Goal: Check status: Check status

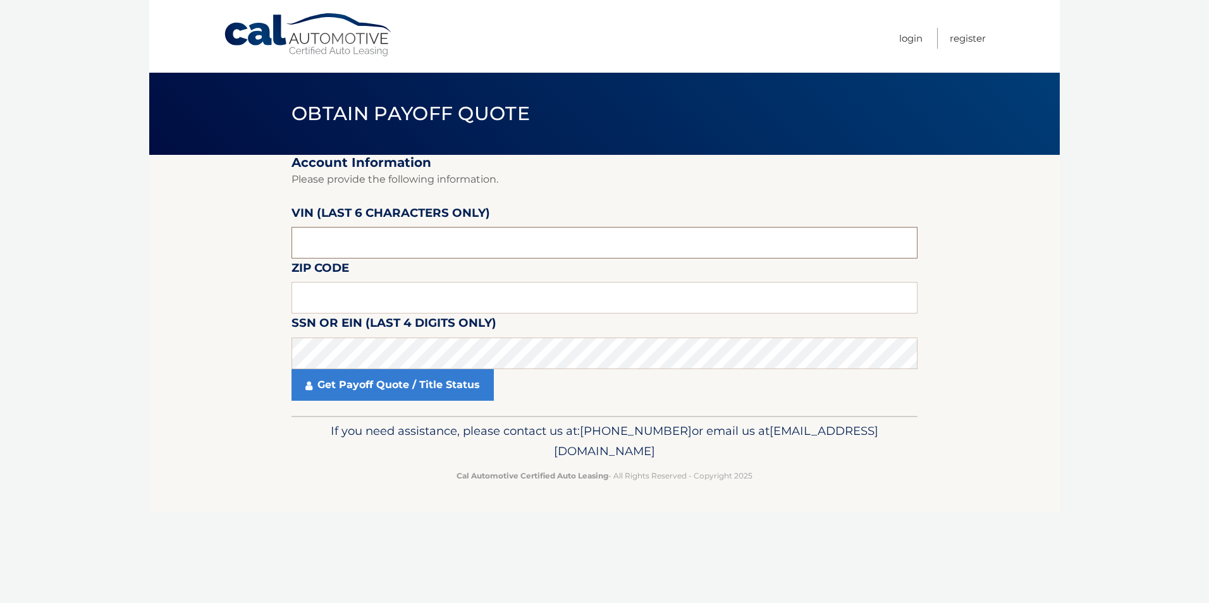
click at [362, 243] on input "text" at bounding box center [604, 243] width 626 height 32
type input "S32451"
type input "14075"
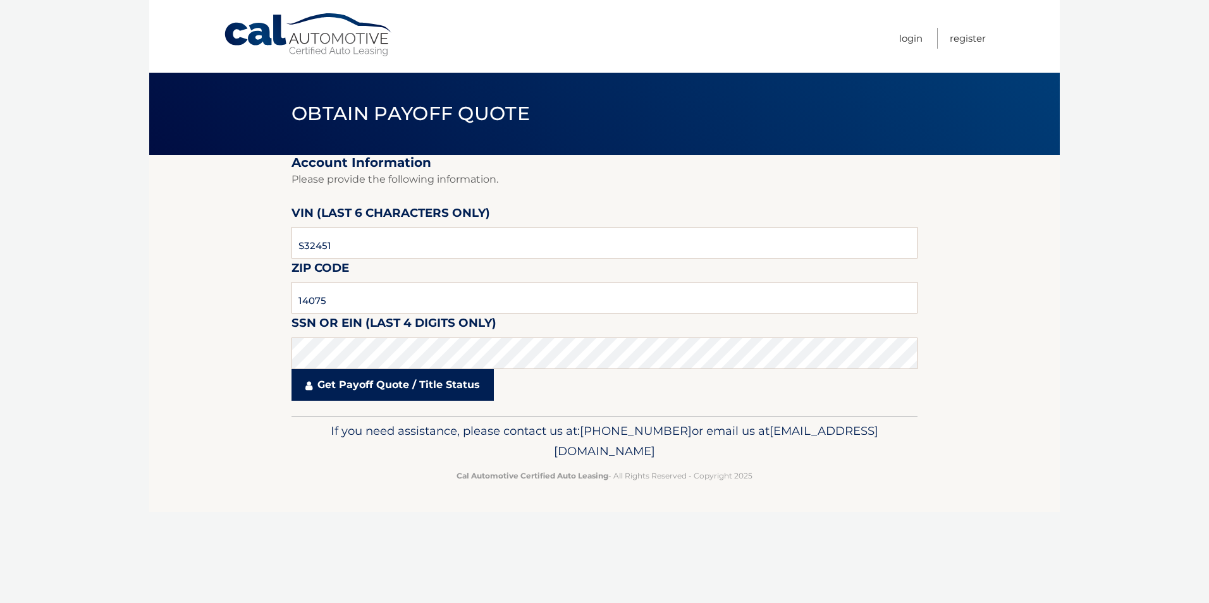
click at [371, 380] on link "Get Payoff Quote / Title Status" at bounding box center [392, 385] width 202 height 32
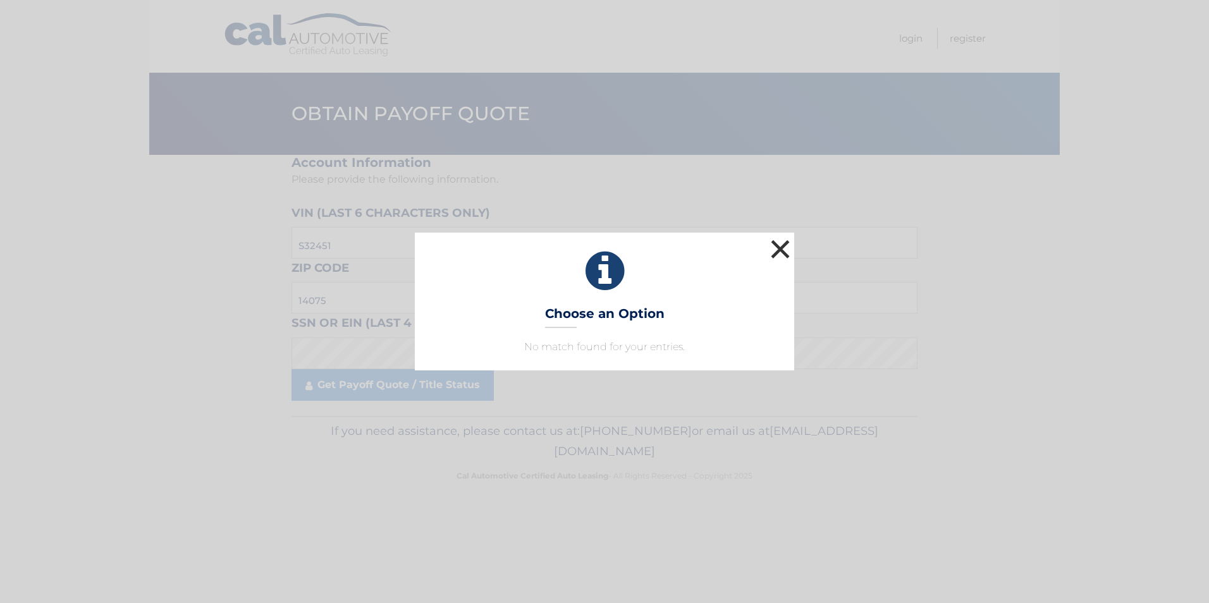
click at [774, 245] on button "×" at bounding box center [780, 248] width 25 height 25
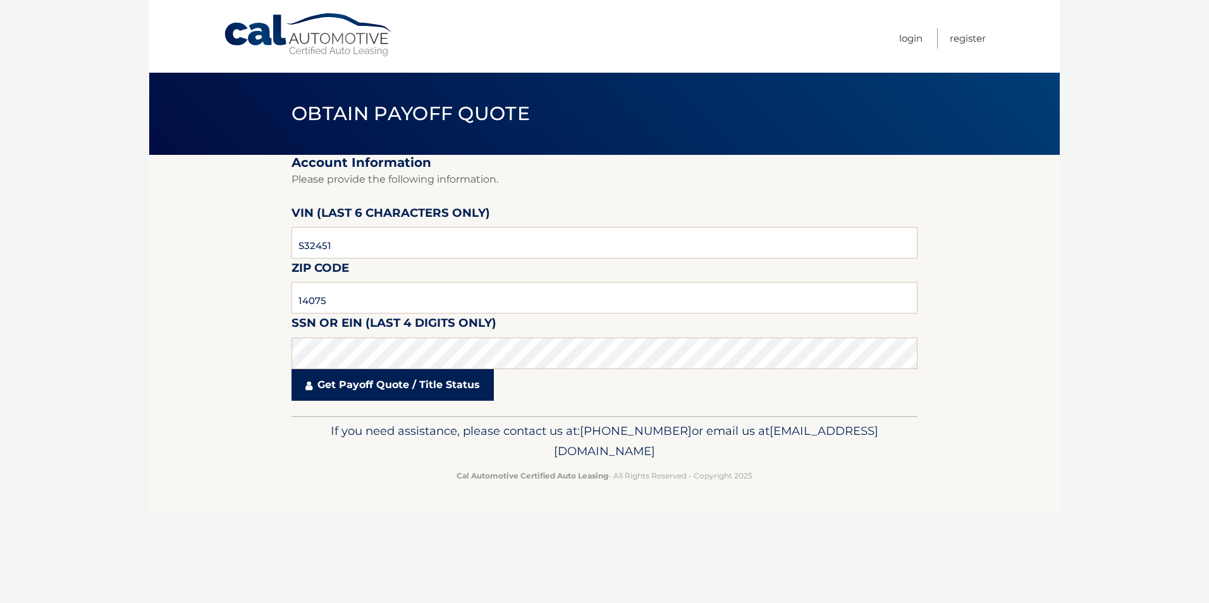
click at [424, 385] on link "Get Payoff Quote / Title Status" at bounding box center [392, 385] width 202 height 32
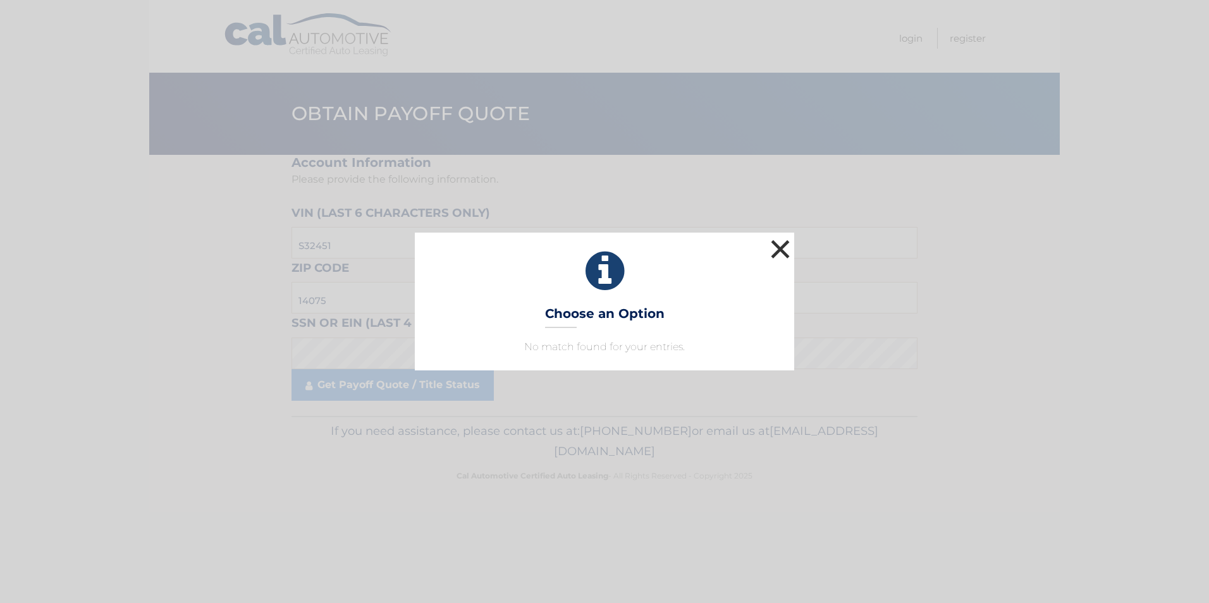
click at [776, 247] on button "×" at bounding box center [780, 248] width 25 height 25
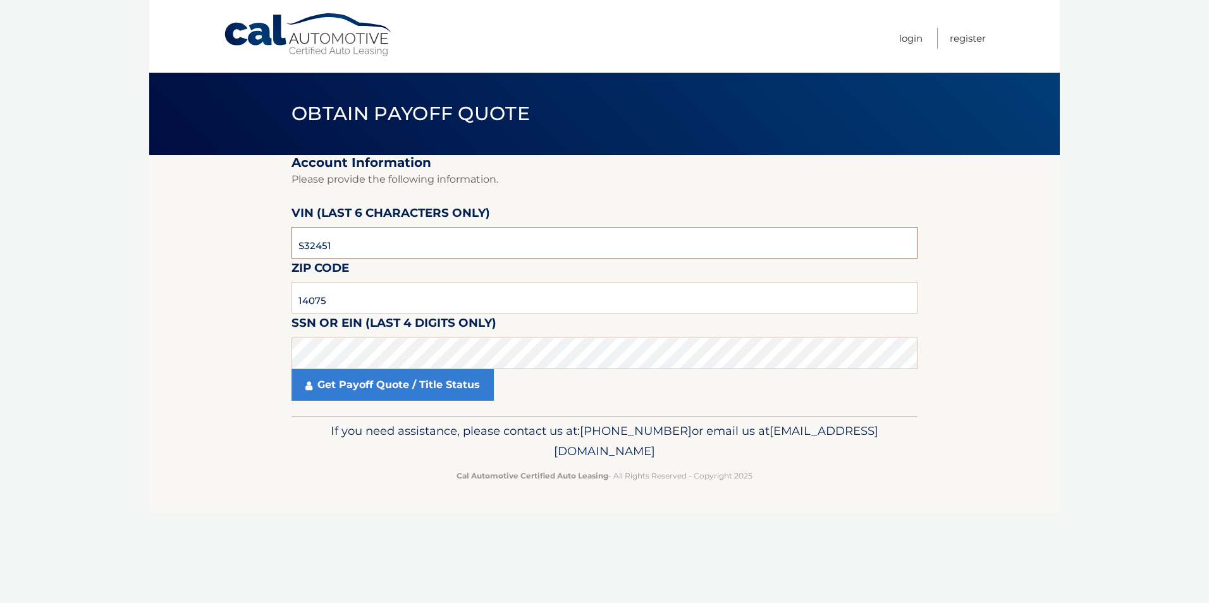
click at [776, 247] on input "S32451" at bounding box center [604, 243] width 626 height 32
click at [356, 243] on input "S32451" at bounding box center [604, 243] width 626 height 32
click at [338, 248] on input "S32451" at bounding box center [604, 243] width 626 height 32
type input "245199"
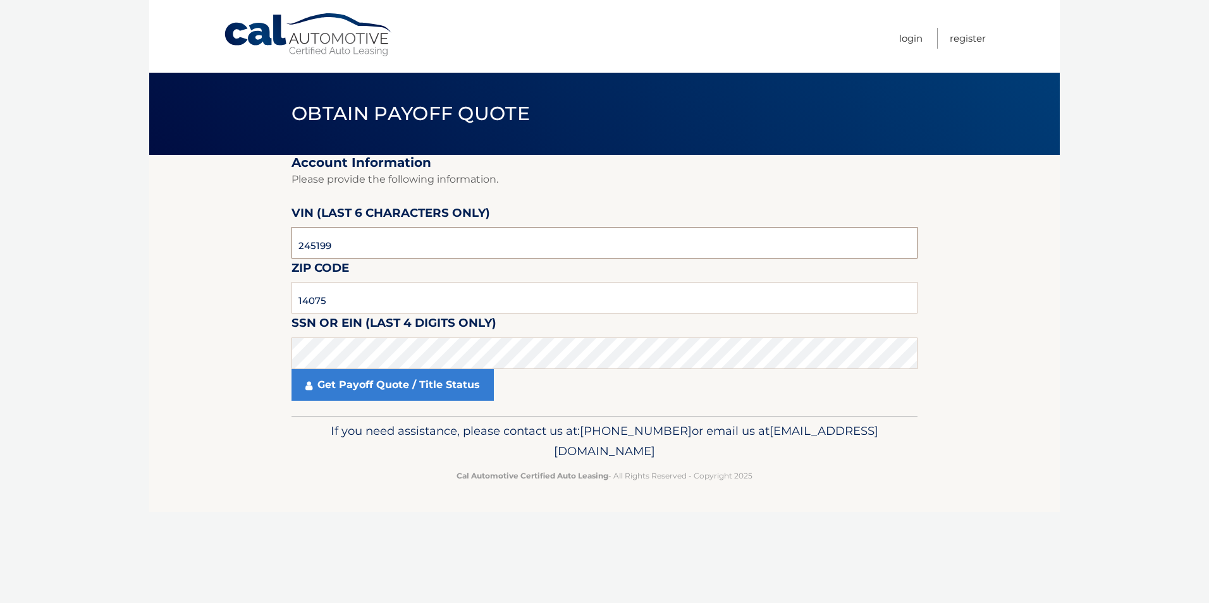
click button "For Originating Dealer" at bounding box center [0, 0] width 0 height 0
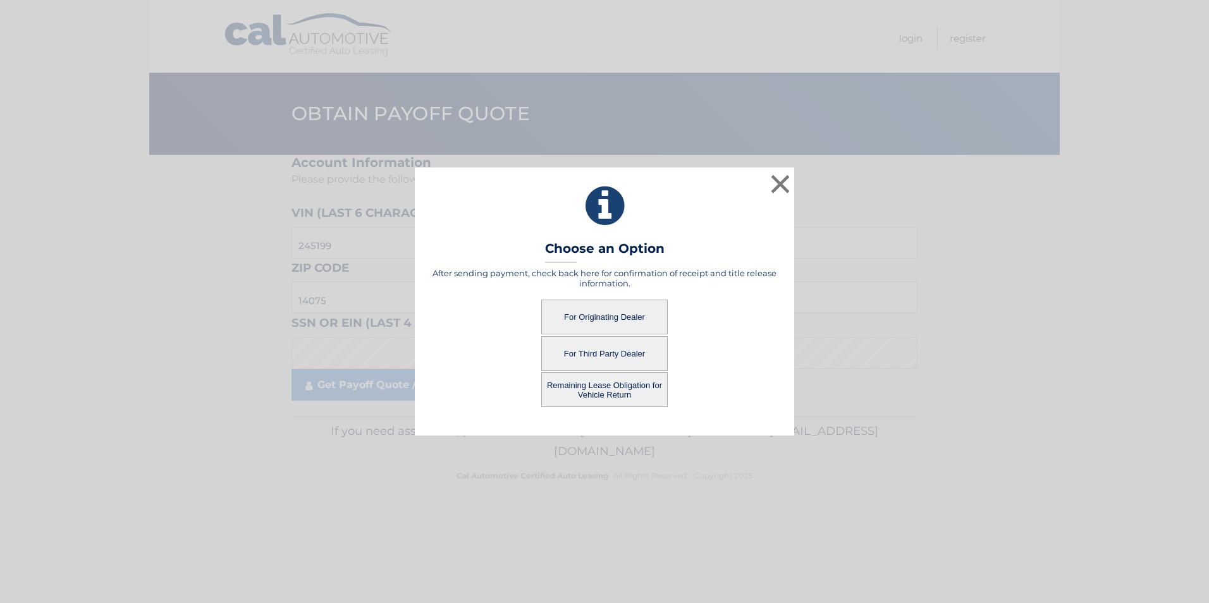
click at [610, 352] on button "For Third Party Dealer" at bounding box center [604, 353] width 126 height 35
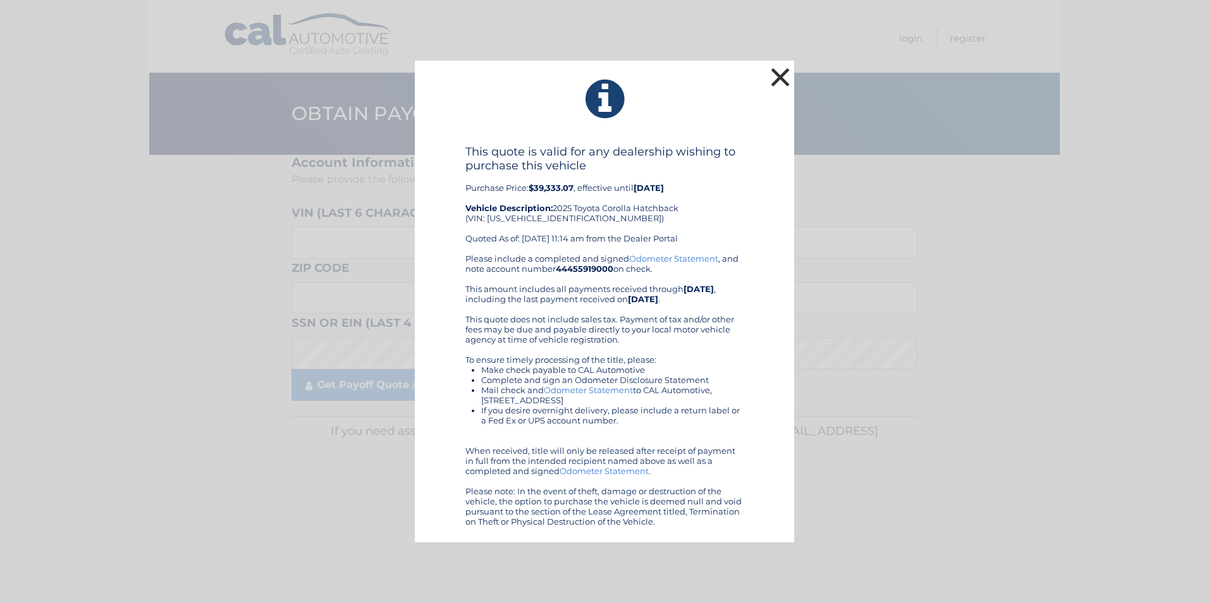
click at [775, 77] on button "×" at bounding box center [780, 76] width 25 height 25
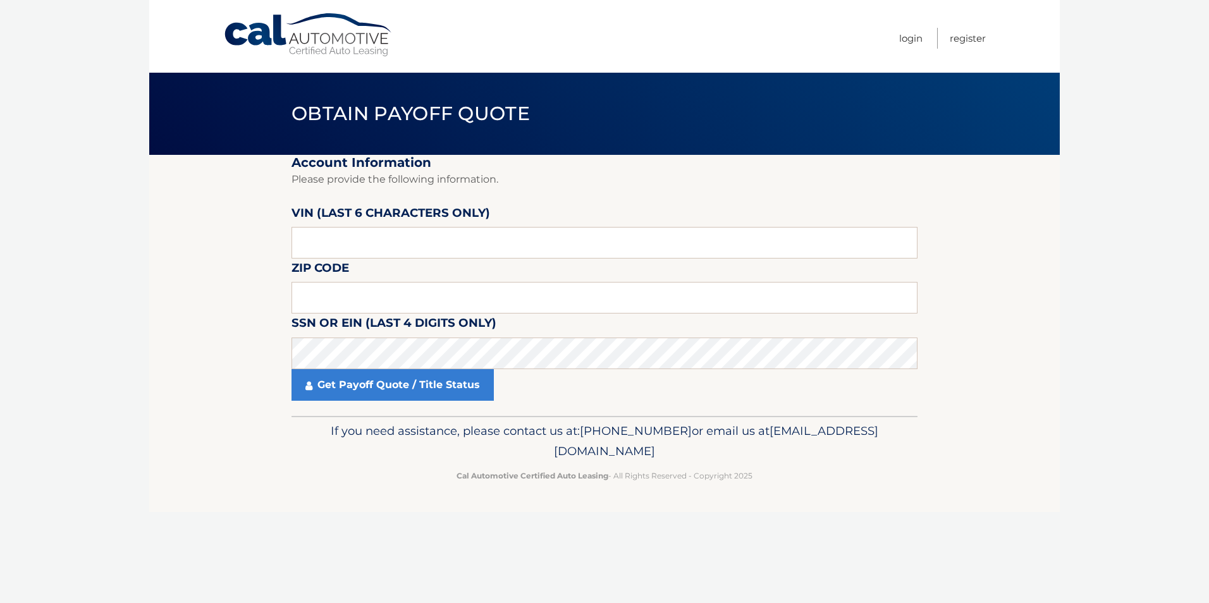
click at [258, 35] on link "Cal Automotive" at bounding box center [308, 35] width 171 height 45
click at [390, 243] on input "text" at bounding box center [604, 243] width 626 height 32
type input "245199"
type input "14075"
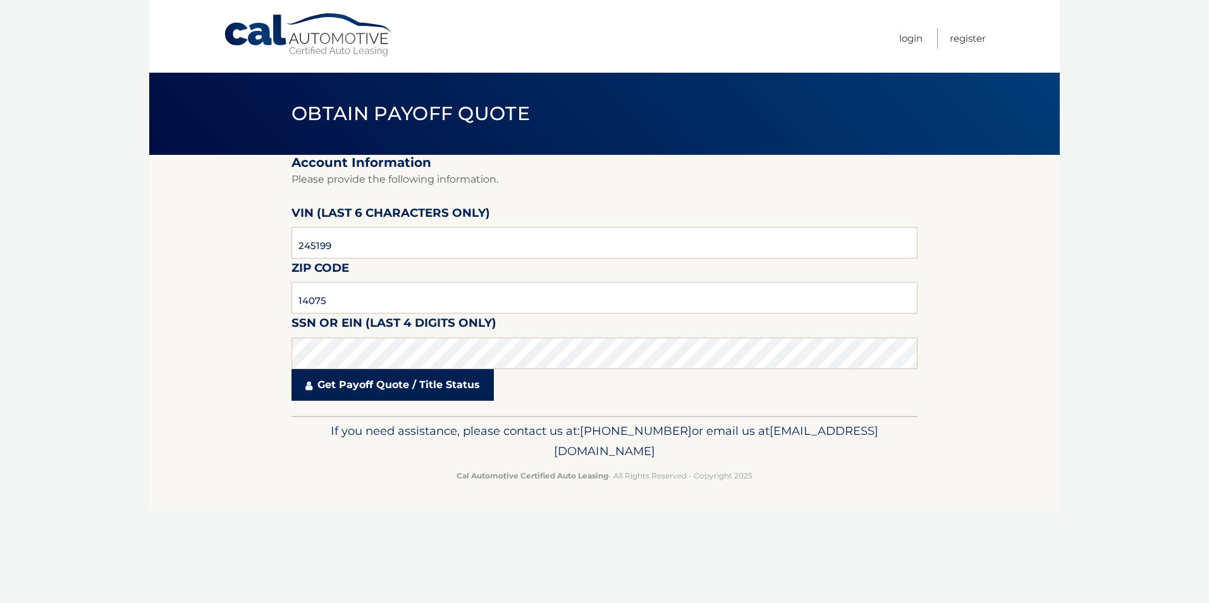
click at [376, 397] on link "Get Payoff Quote / Title Status" at bounding box center [392, 385] width 202 height 32
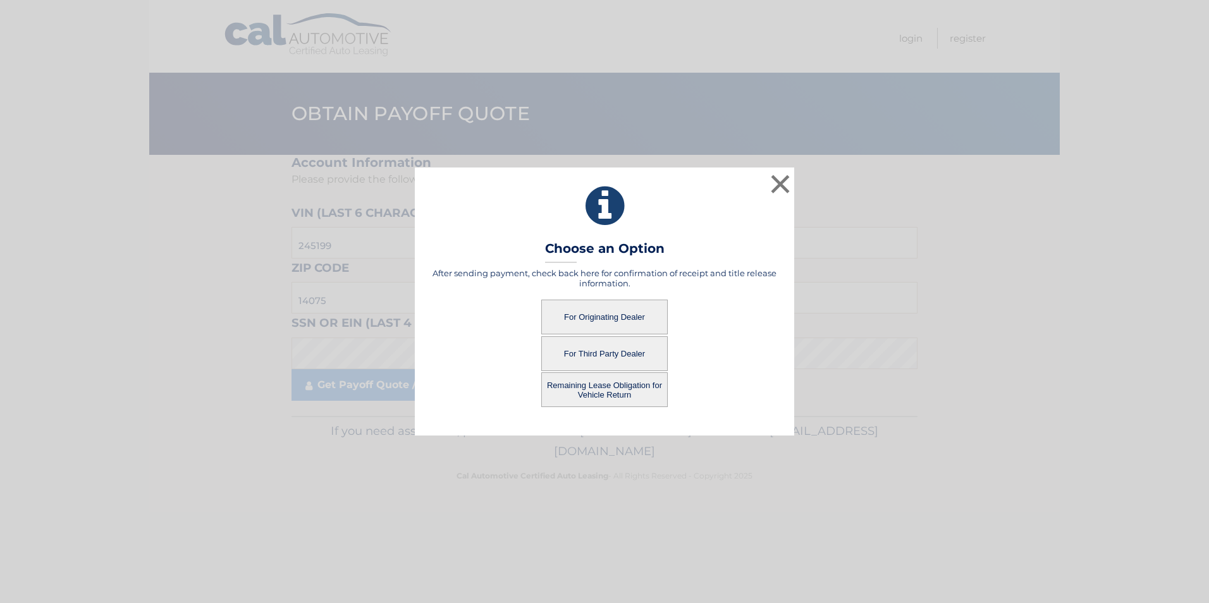
click at [381, 388] on div "× Choose an Option After sending payment, check back here for confirmation of r…" at bounding box center [604, 302] width 1199 height 268
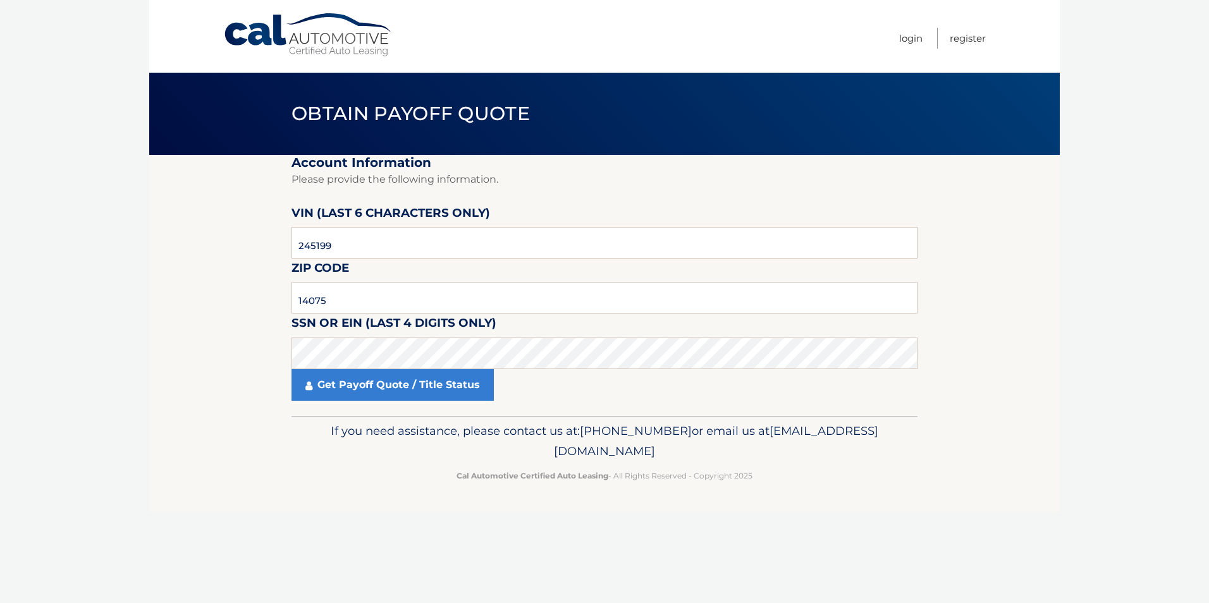
click at [381, 388] on link "Get Payoff Quote / Title Status" at bounding box center [392, 385] width 202 height 32
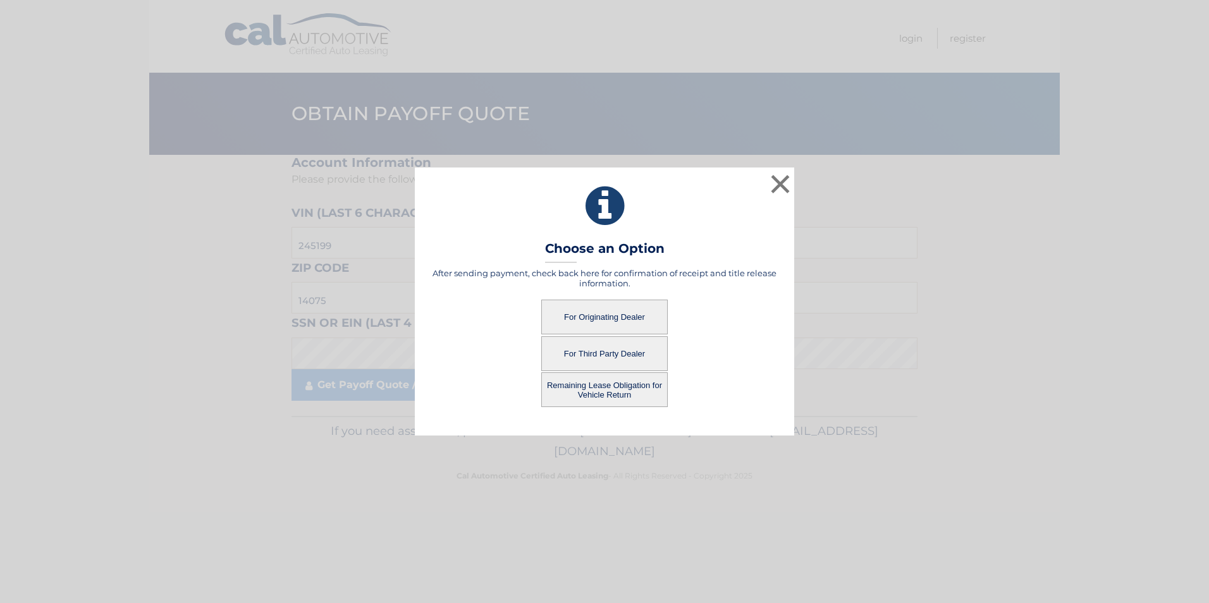
click at [609, 313] on button "For Originating Dealer" at bounding box center [604, 317] width 126 height 35
click at [613, 381] on button "Remaining Lease Obligation for Vehicle Return" at bounding box center [604, 389] width 126 height 35
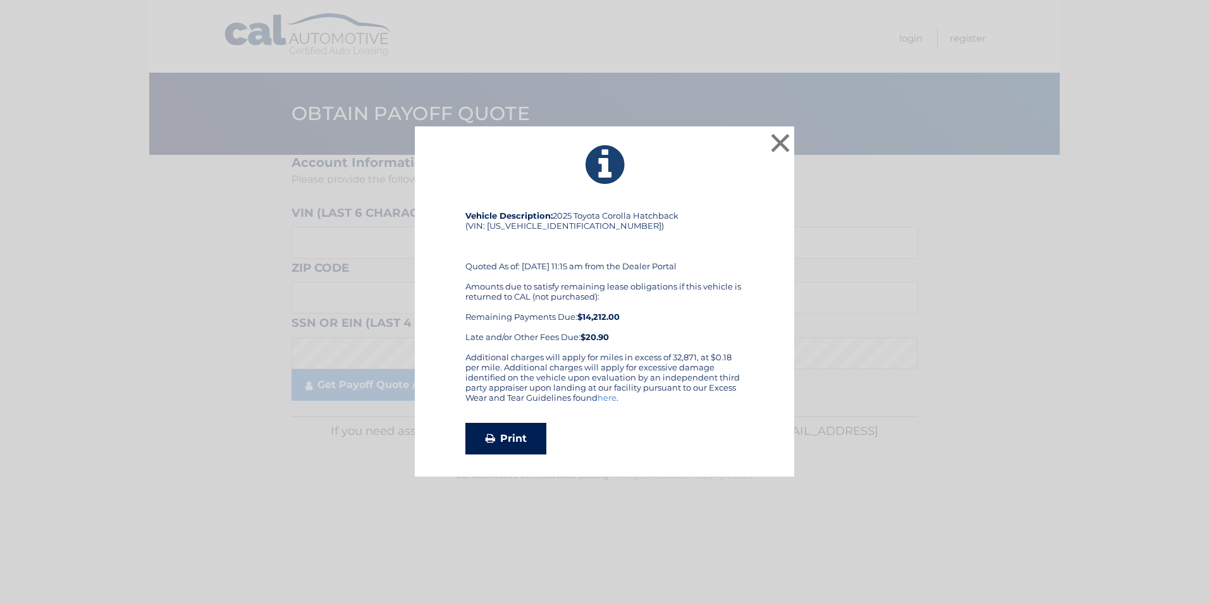
click at [518, 438] on link "Print" at bounding box center [505, 439] width 81 height 32
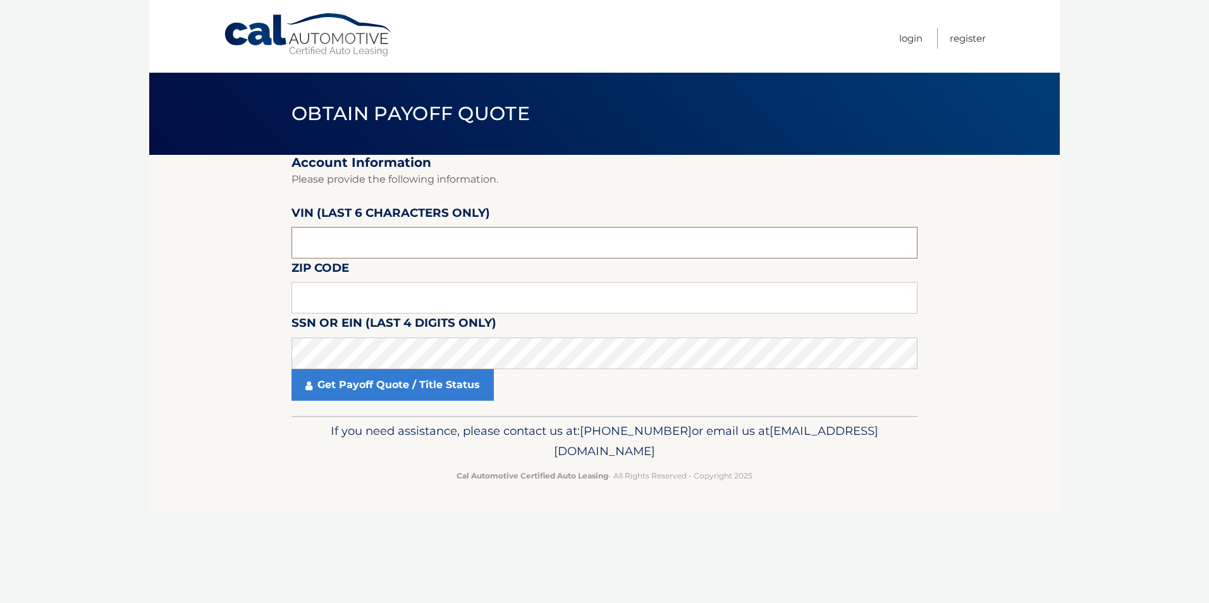
click at [355, 248] on input "text" at bounding box center [604, 243] width 626 height 32
type input "245199"
type input "14075"
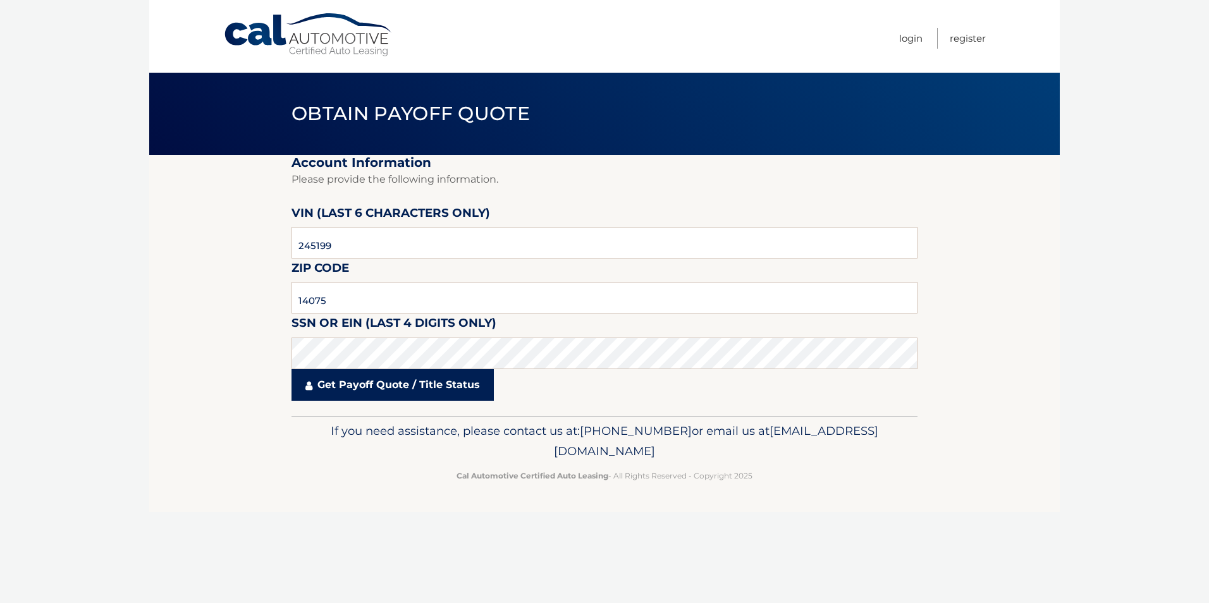
click at [380, 386] on link "Get Payoff Quote / Title Status" at bounding box center [392, 385] width 202 height 32
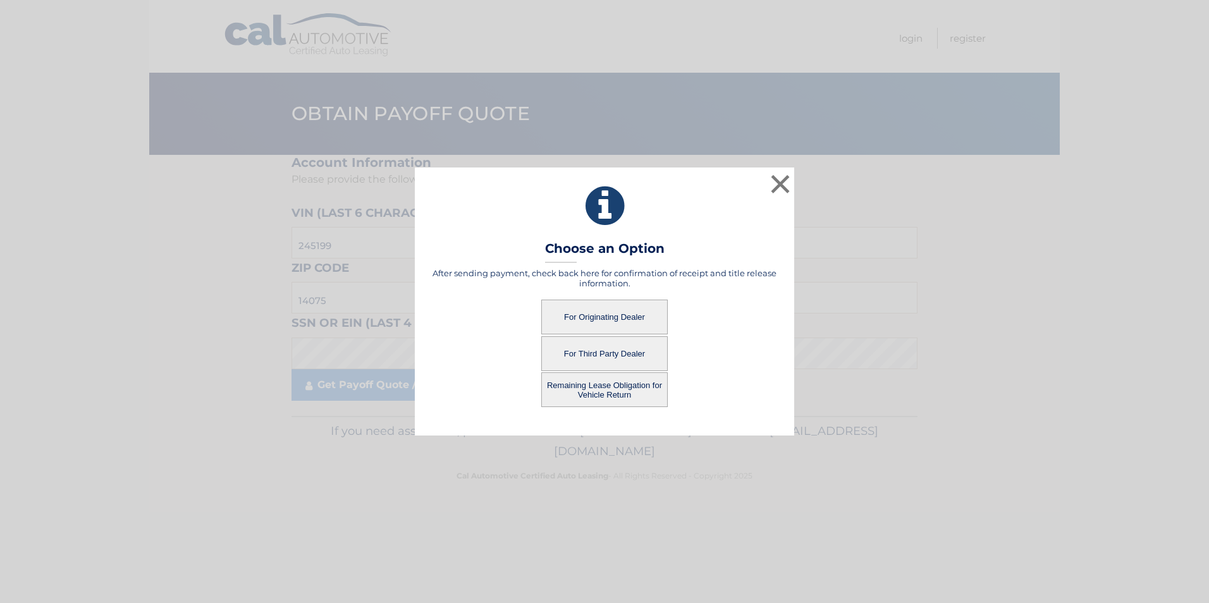
click at [610, 387] on button "Remaining Lease Obligation for Vehicle Return" at bounding box center [604, 389] width 126 height 35
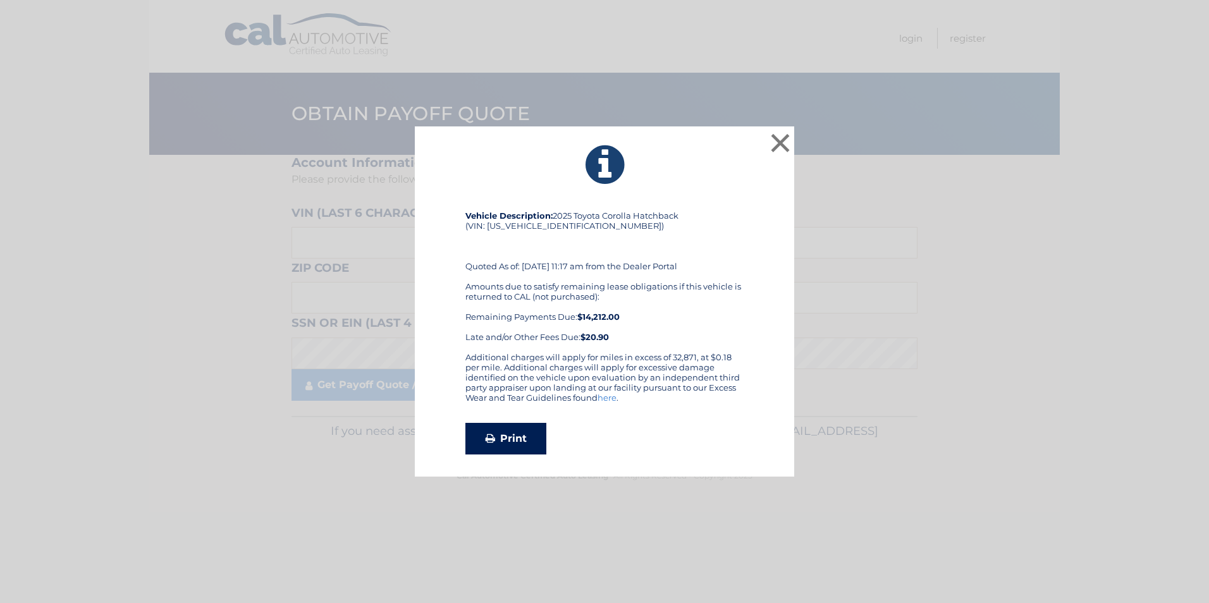
click at [515, 434] on link "Print" at bounding box center [505, 439] width 81 height 32
click at [773, 140] on button "×" at bounding box center [780, 142] width 25 height 25
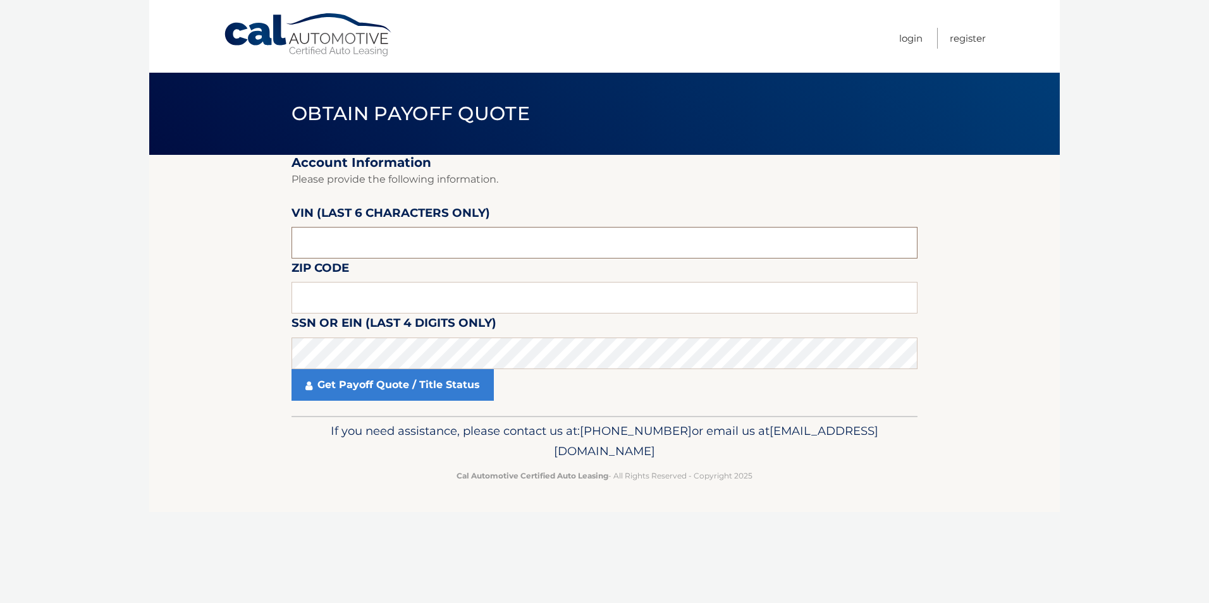
click at [389, 241] on input "text" at bounding box center [604, 243] width 626 height 32
type input "1*****"
type input "245199"
type input "14075"
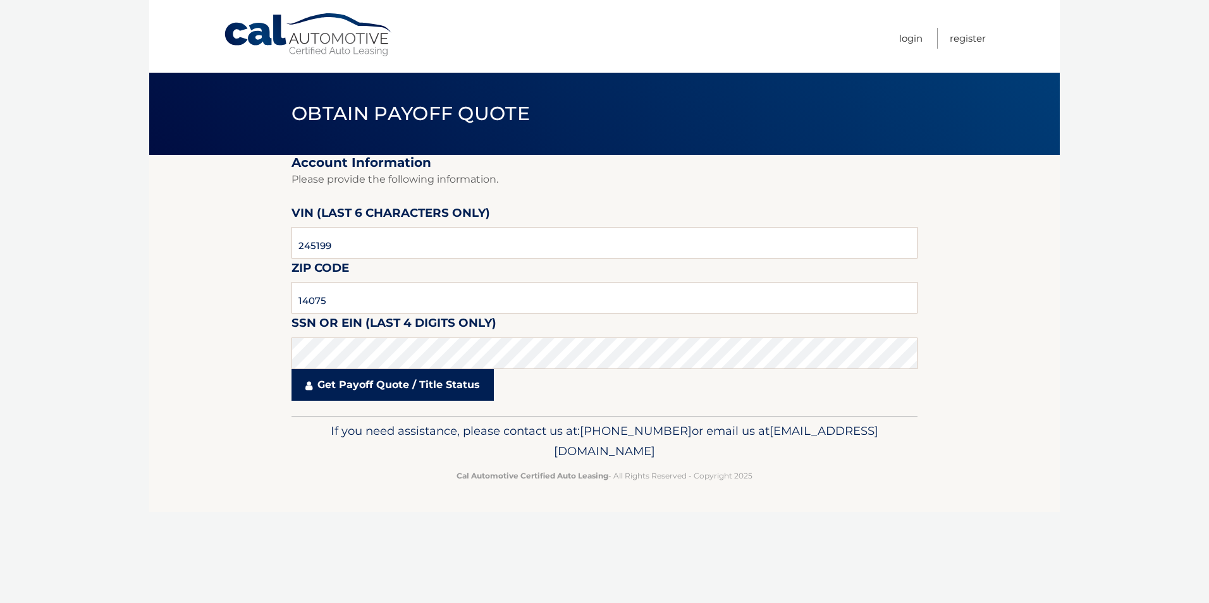
click at [407, 381] on link "Get Payoff Quote / Title Status" at bounding box center [392, 385] width 202 height 32
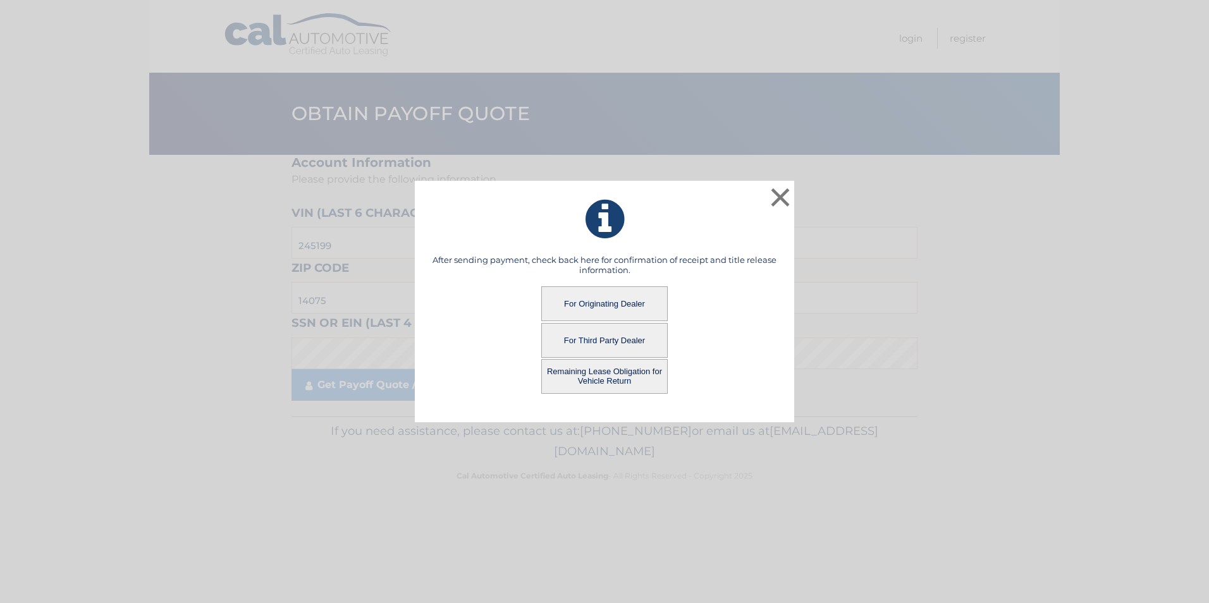
click at [602, 300] on button "For Originating Dealer" at bounding box center [604, 303] width 126 height 35
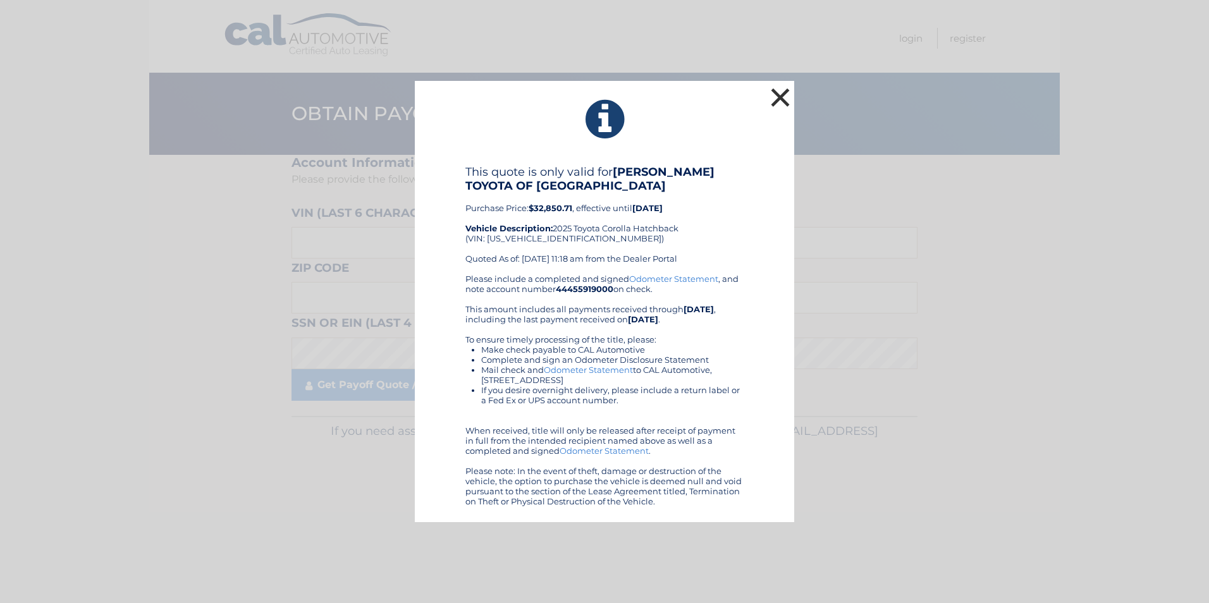
click at [792, 90] on button "×" at bounding box center [780, 97] width 25 height 25
